Goal: Obtain resource: Download file/media

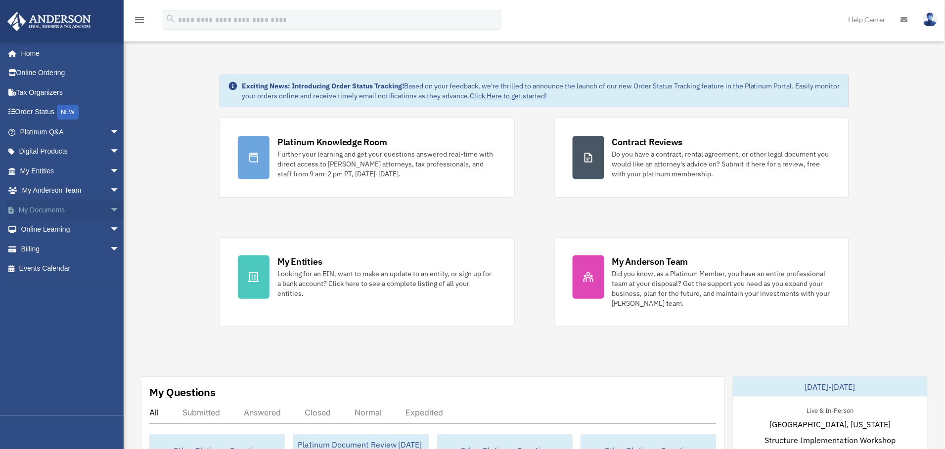
click at [110, 205] on span "arrow_drop_down" at bounding box center [120, 210] width 20 height 20
click at [51, 266] on link "Forms Library" at bounding box center [74, 269] width 121 height 20
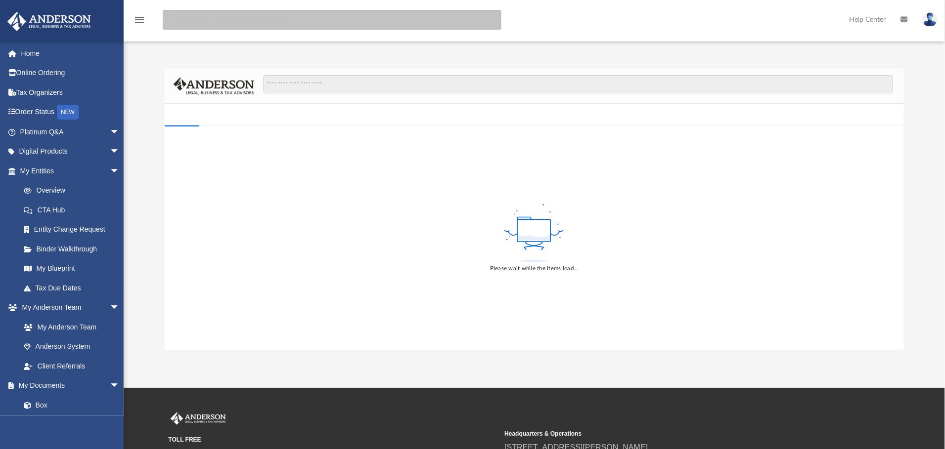
click at [358, 19] on input "search" at bounding box center [332, 20] width 339 height 20
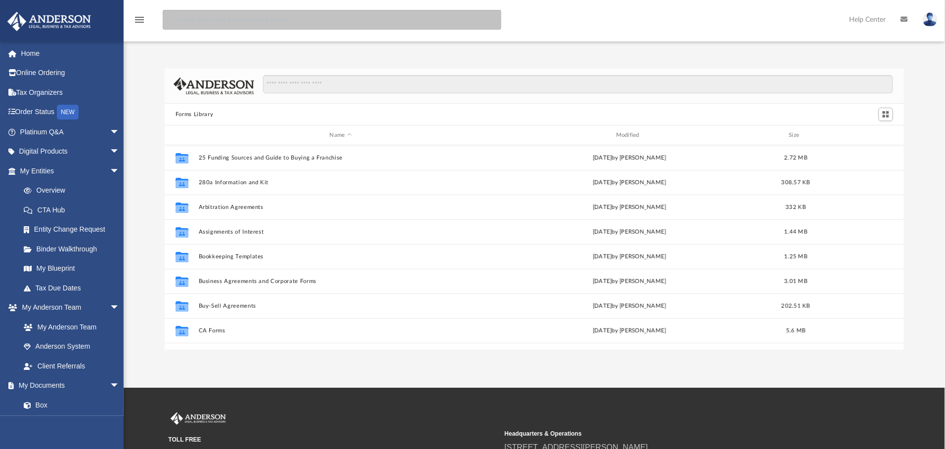
scroll to position [213, 728]
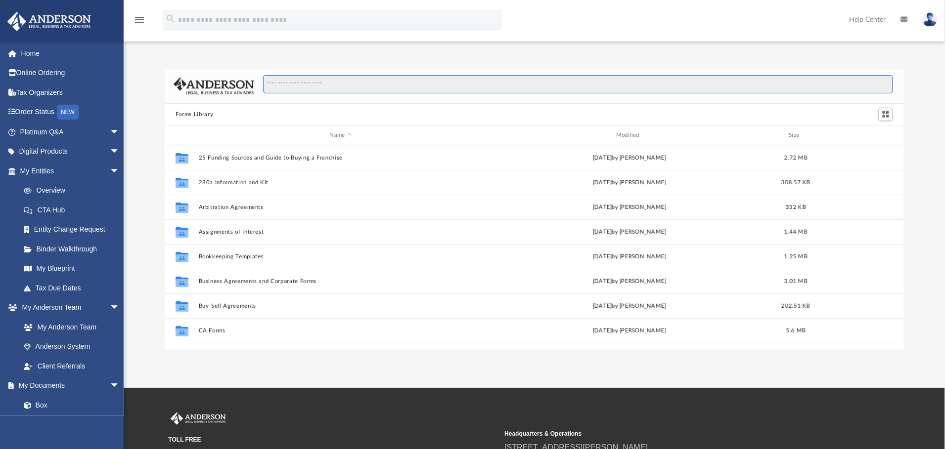
click at [399, 83] on input "Search files and folders" at bounding box center [578, 84] width 630 height 19
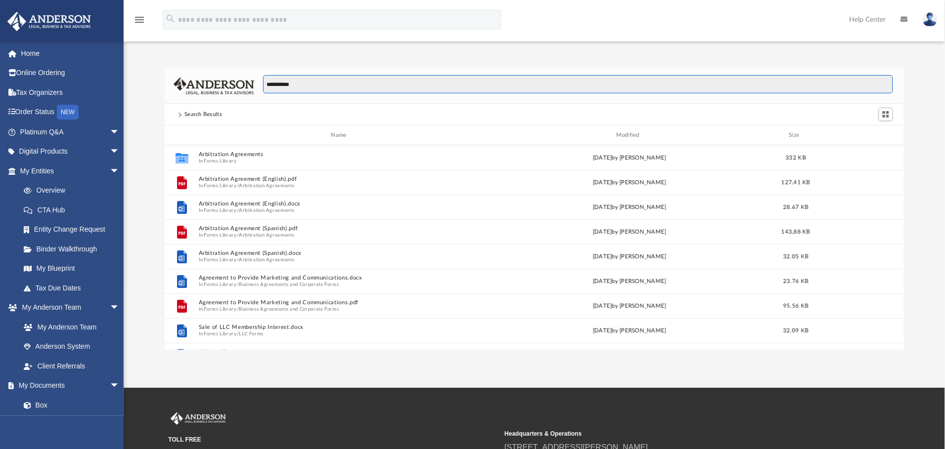
type input "**********"
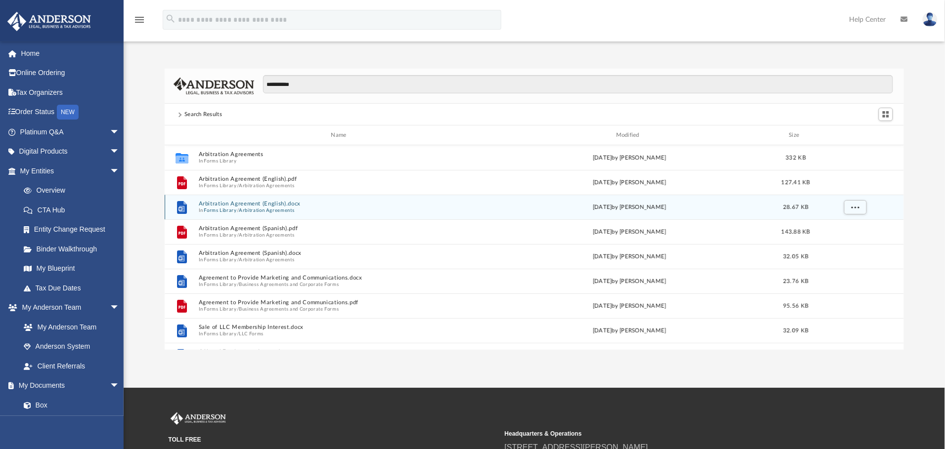
click at [225, 207] on button "Forms Library" at bounding box center [220, 210] width 33 height 6
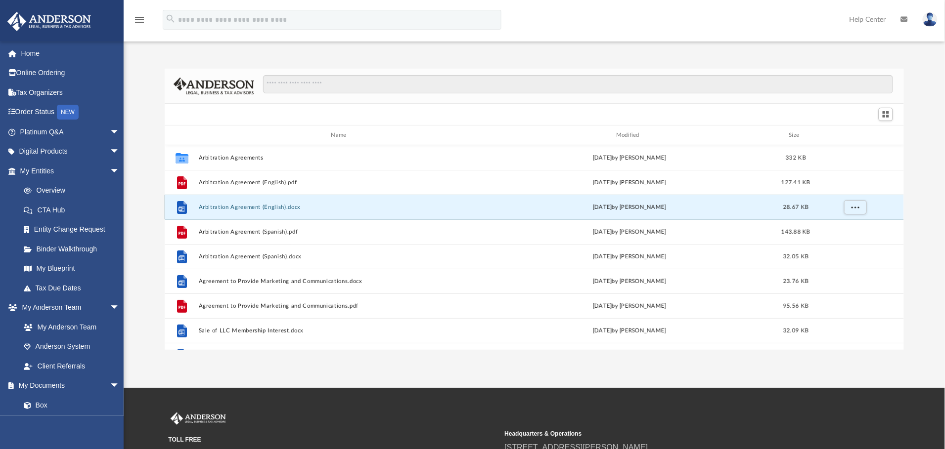
click at [225, 207] on button "Arbitration Agreement (English).docx" at bounding box center [341, 207] width 284 height 6
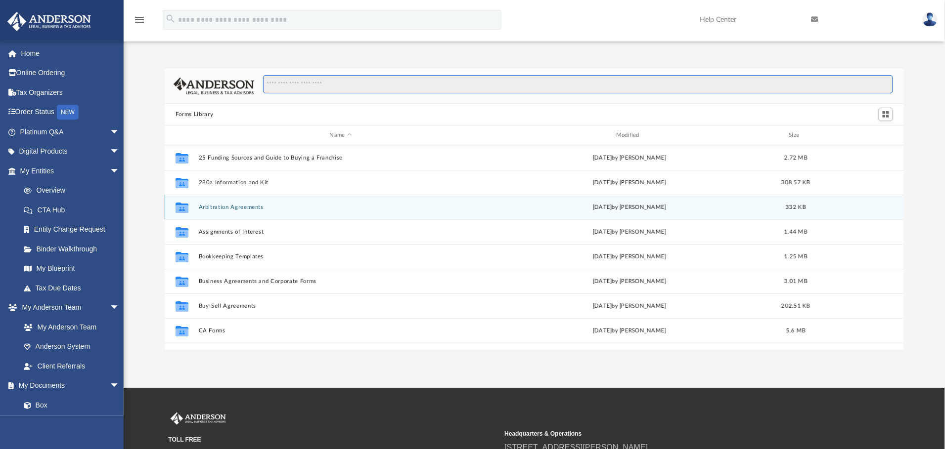
click at [358, 85] on input "Search files and folders" at bounding box center [578, 84] width 630 height 19
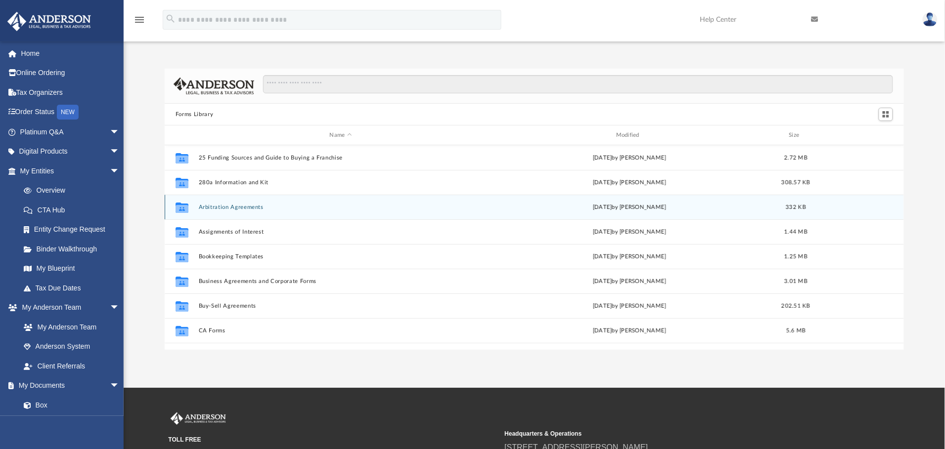
click at [236, 204] on button "Arbitration Agreements" at bounding box center [341, 207] width 284 height 6
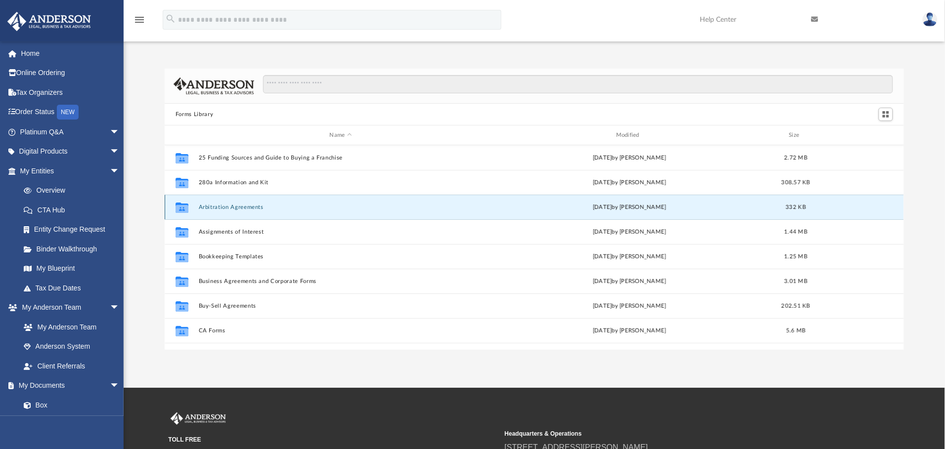
click at [236, 204] on button "Arbitration Agreements" at bounding box center [341, 207] width 284 height 6
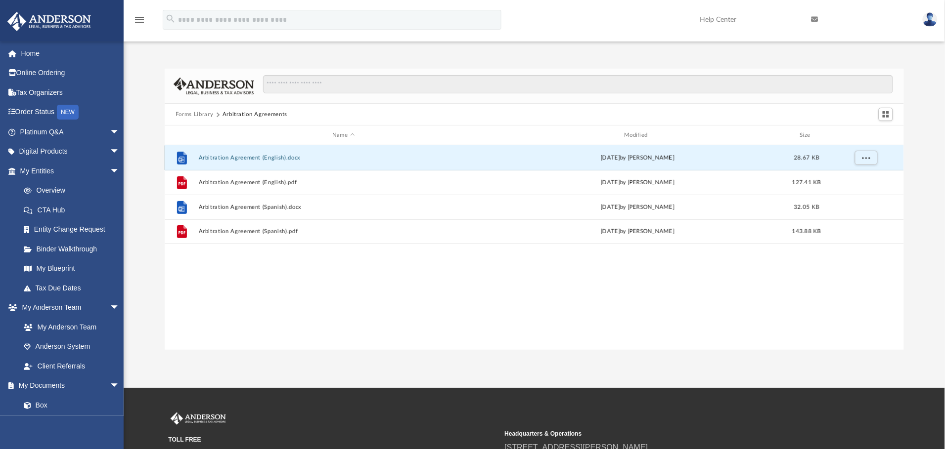
click at [233, 157] on button "Arbitration Agreement (English).docx" at bounding box center [344, 158] width 290 height 6
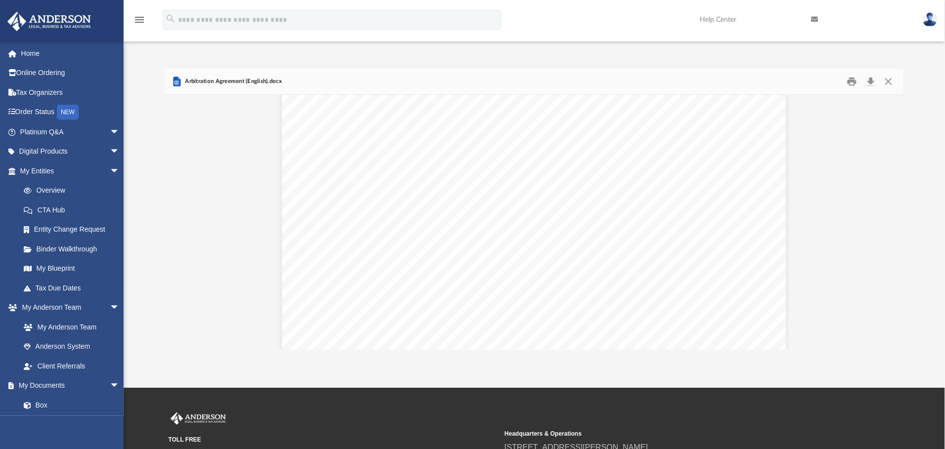
scroll to position [0, 0]
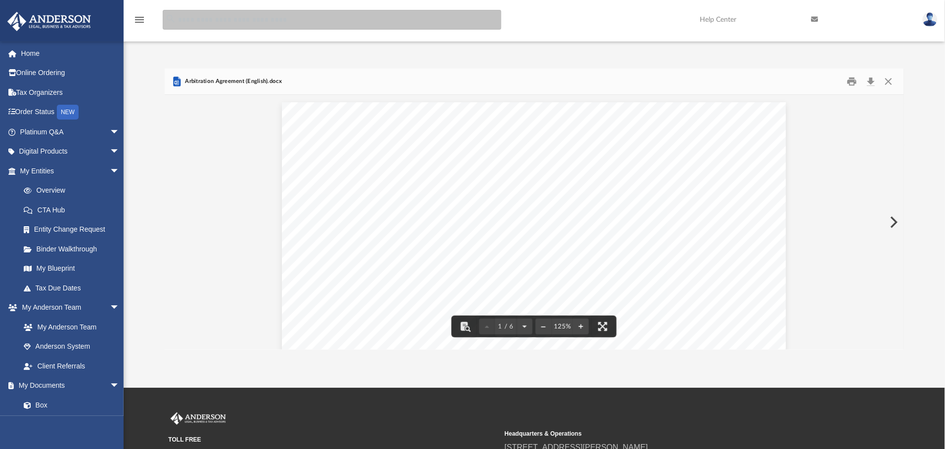
click at [306, 21] on input "search" at bounding box center [332, 20] width 339 height 20
type input "**"
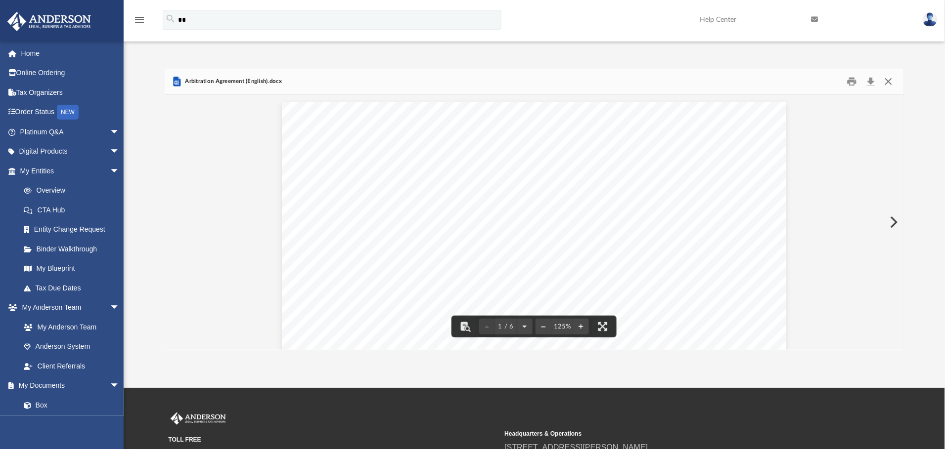
click at [892, 85] on button "Close" at bounding box center [888, 81] width 18 height 15
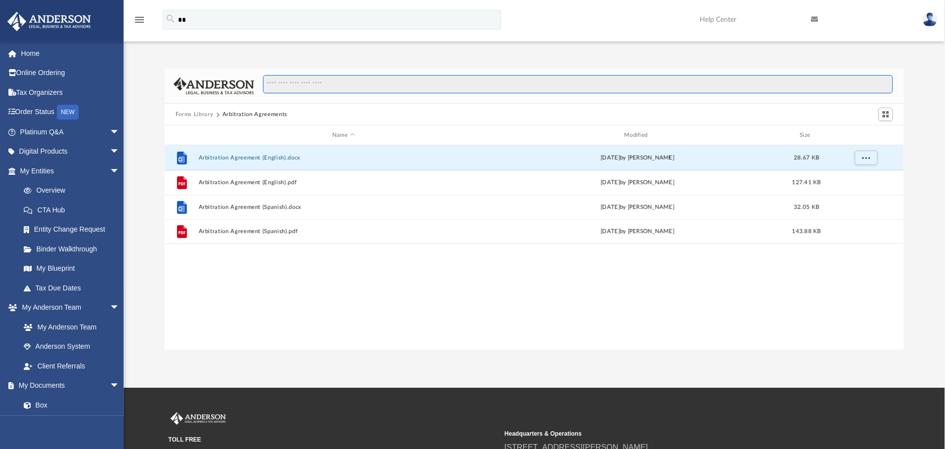
click at [402, 81] on input "Search files and folders" at bounding box center [578, 84] width 630 height 19
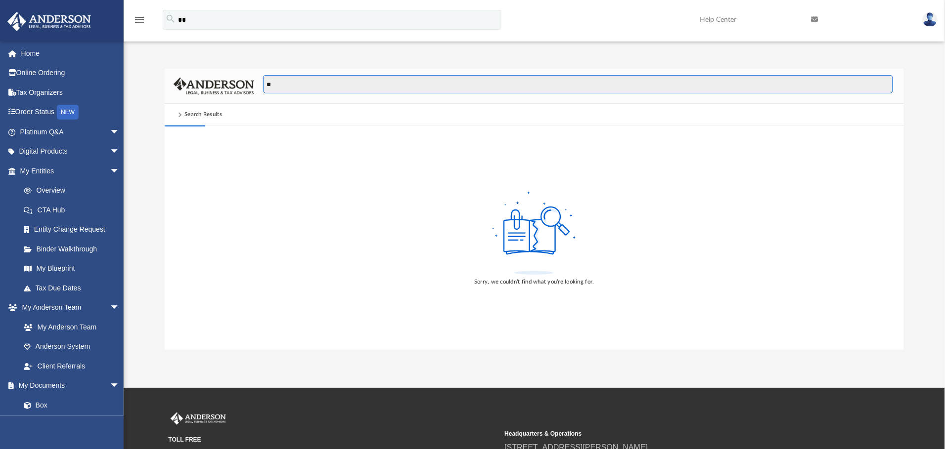
type input "*"
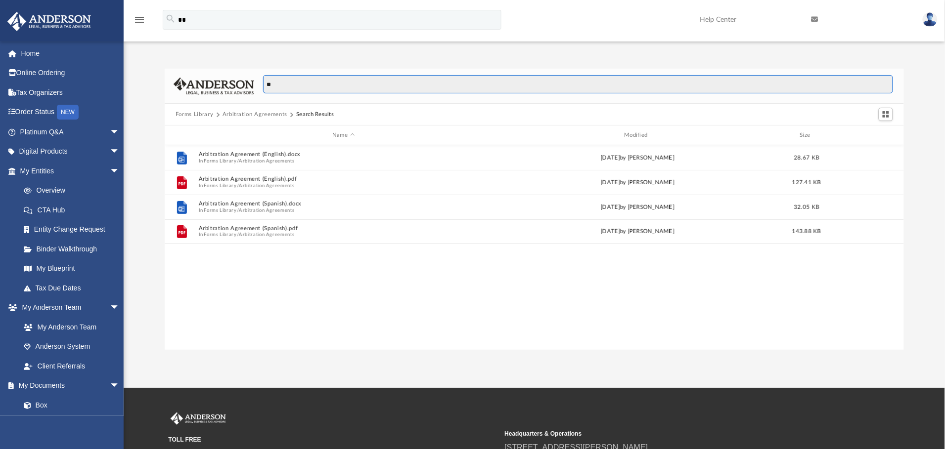
scroll to position [213, 728]
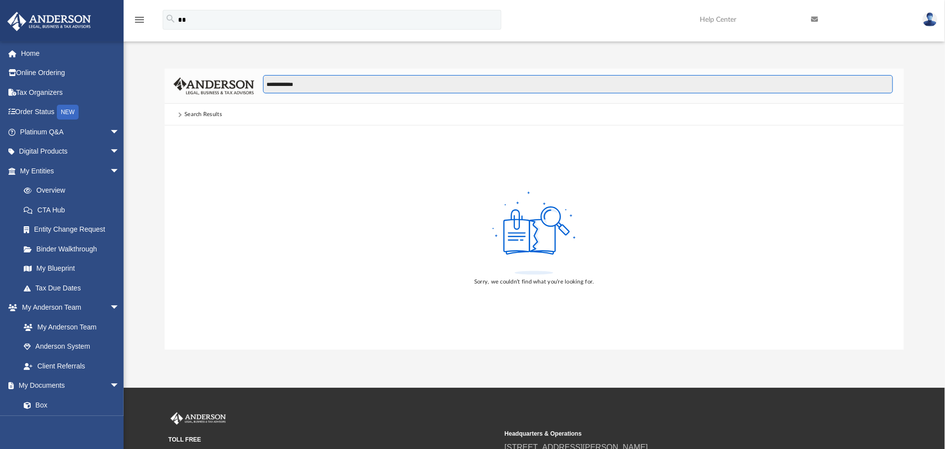
type input "**********"
